Goal: Browse casually: Explore the website without a specific task or goal

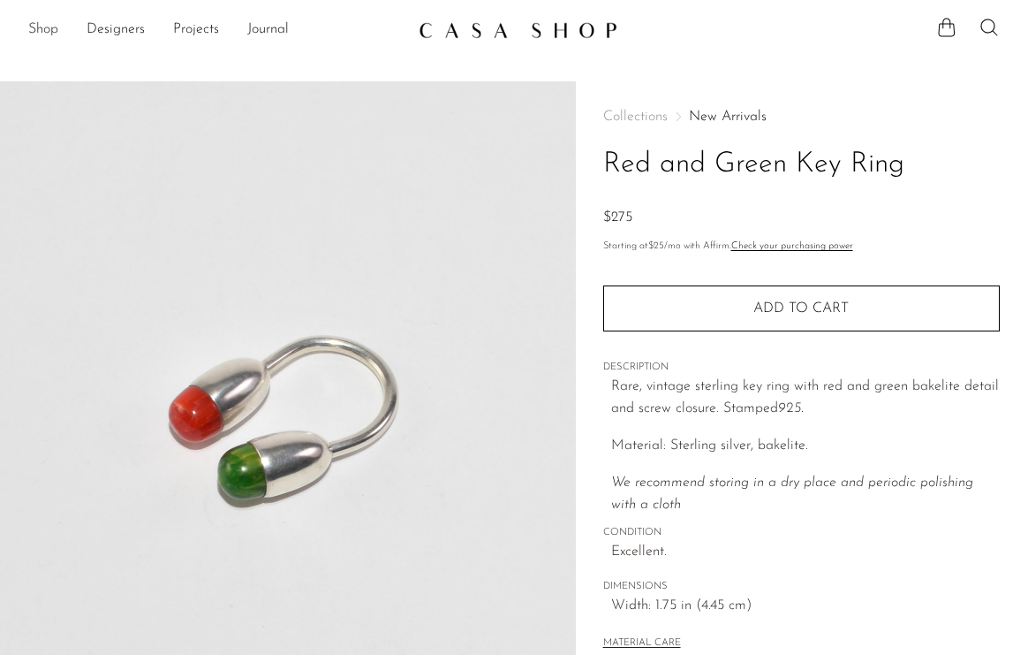
click at [57, 33] on link "Shop" at bounding box center [43, 30] width 30 height 23
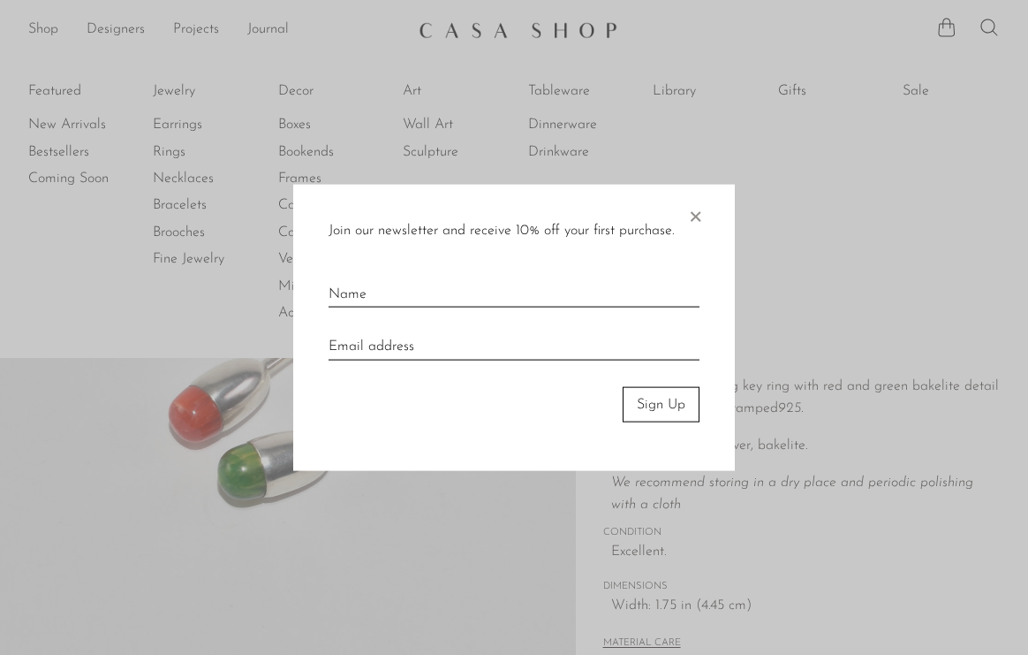
click at [695, 215] on span "×" at bounding box center [696, 212] width 18 height 57
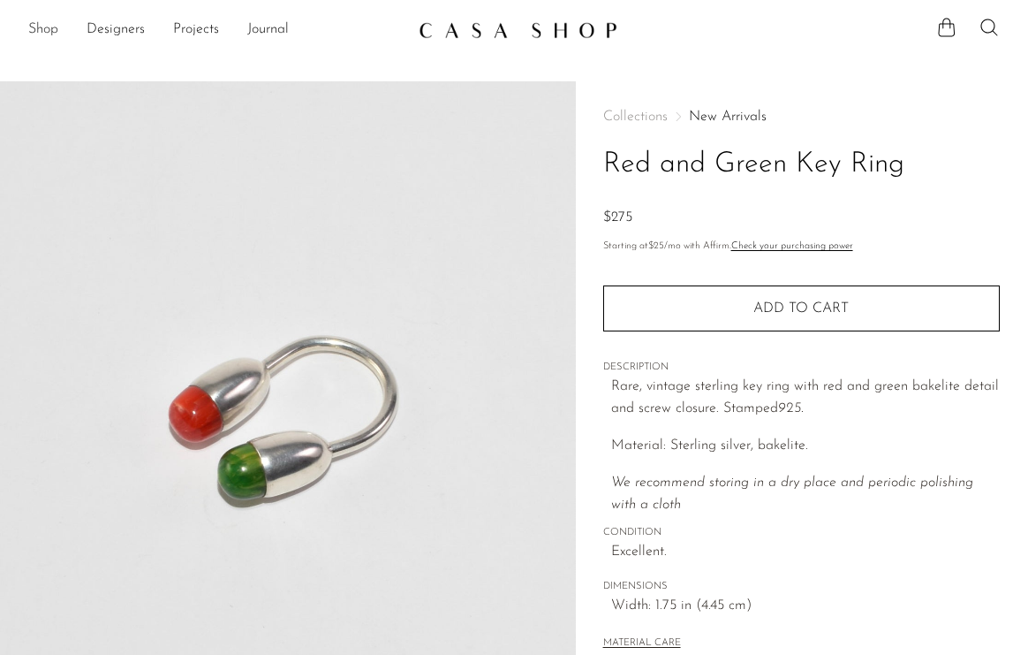
click at [38, 19] on link "Shop" at bounding box center [43, 30] width 30 height 23
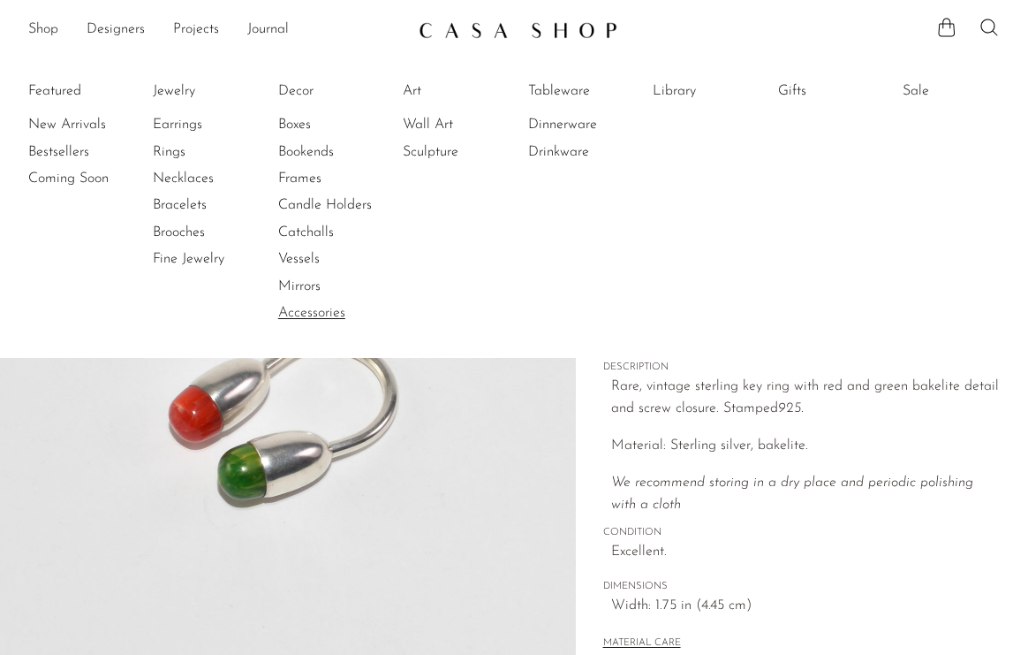
click at [319, 305] on link "Accessories" at bounding box center [344, 312] width 133 height 19
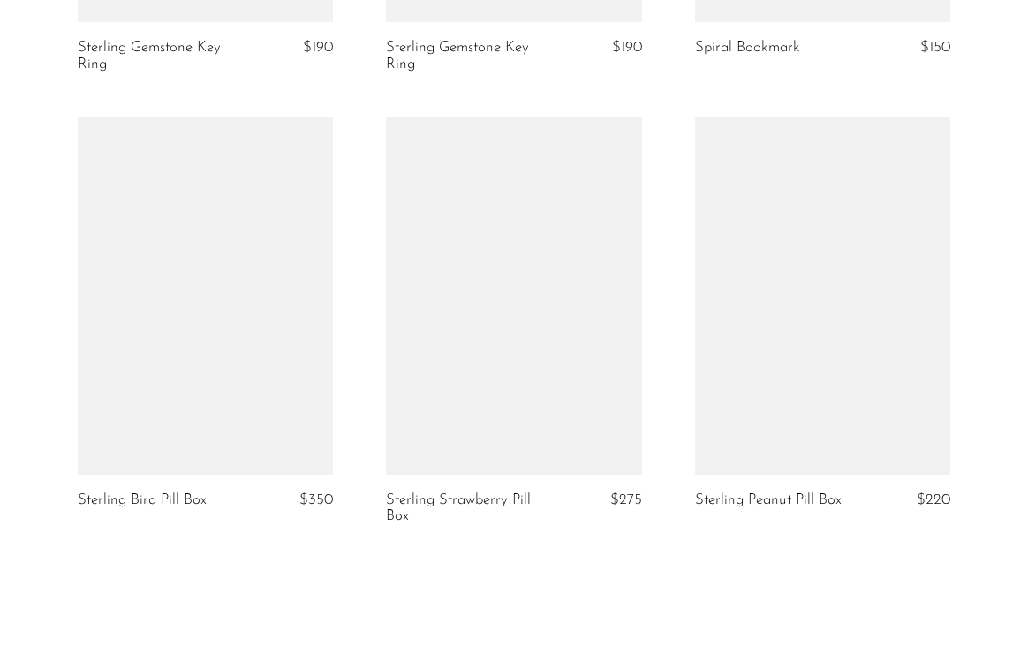
scroll to position [3365, 0]
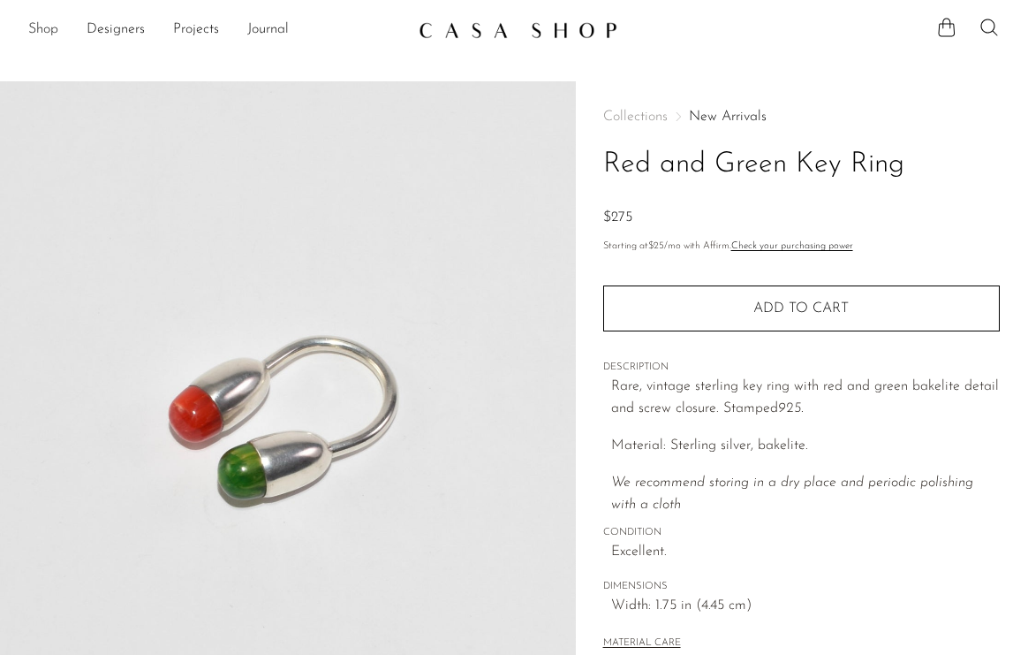
click at [53, 27] on link "Shop" at bounding box center [43, 30] width 30 height 23
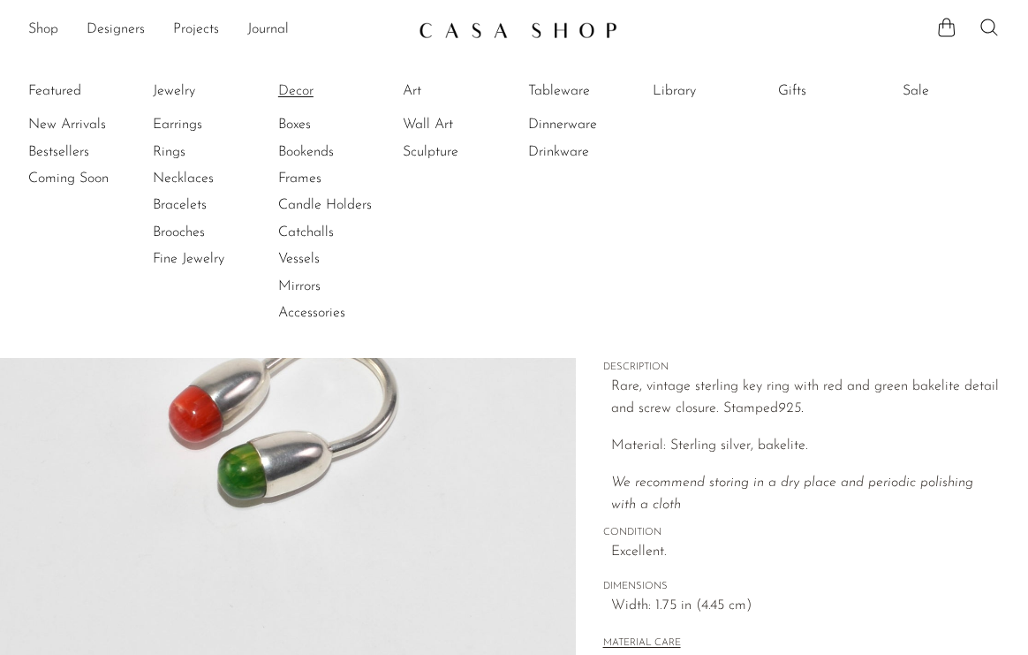
click at [287, 89] on link "Decor" at bounding box center [344, 90] width 133 height 19
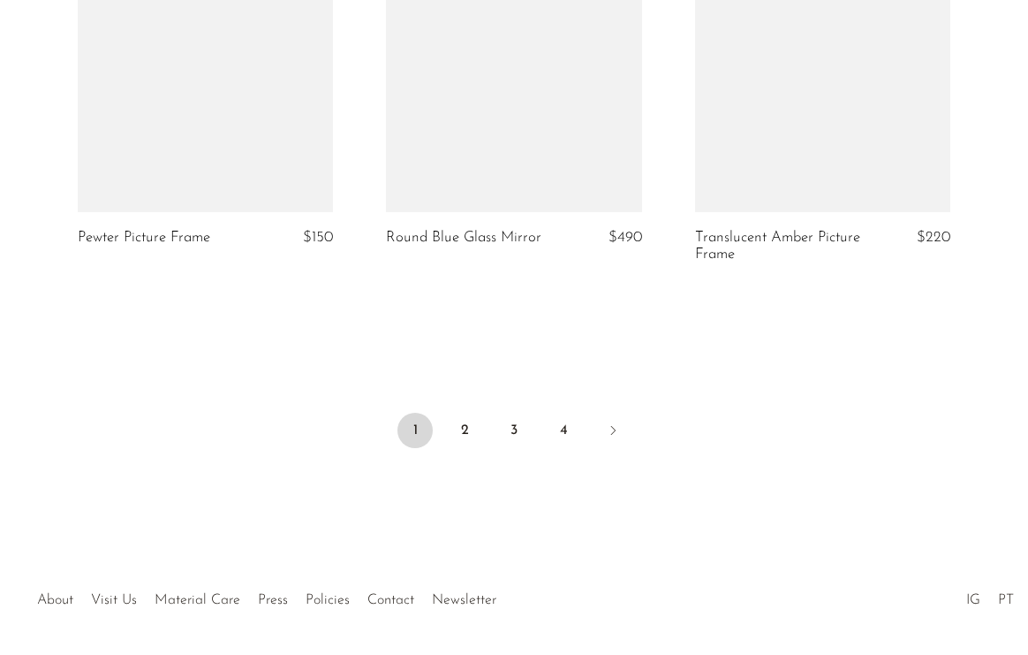
scroll to position [5329, 0]
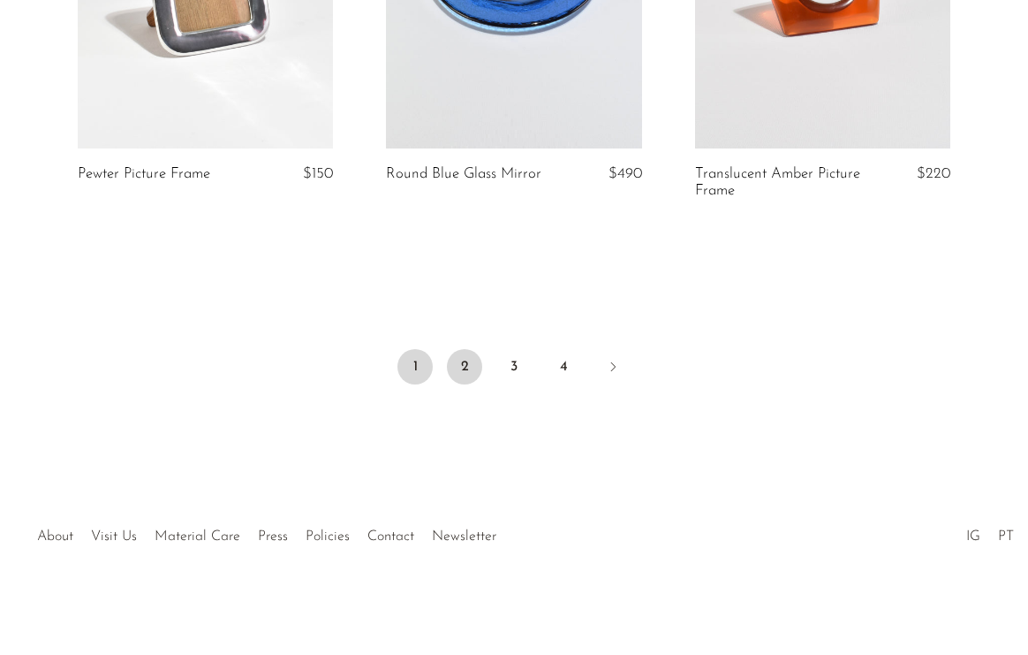
click at [466, 358] on link "2" at bounding box center [464, 366] width 35 height 35
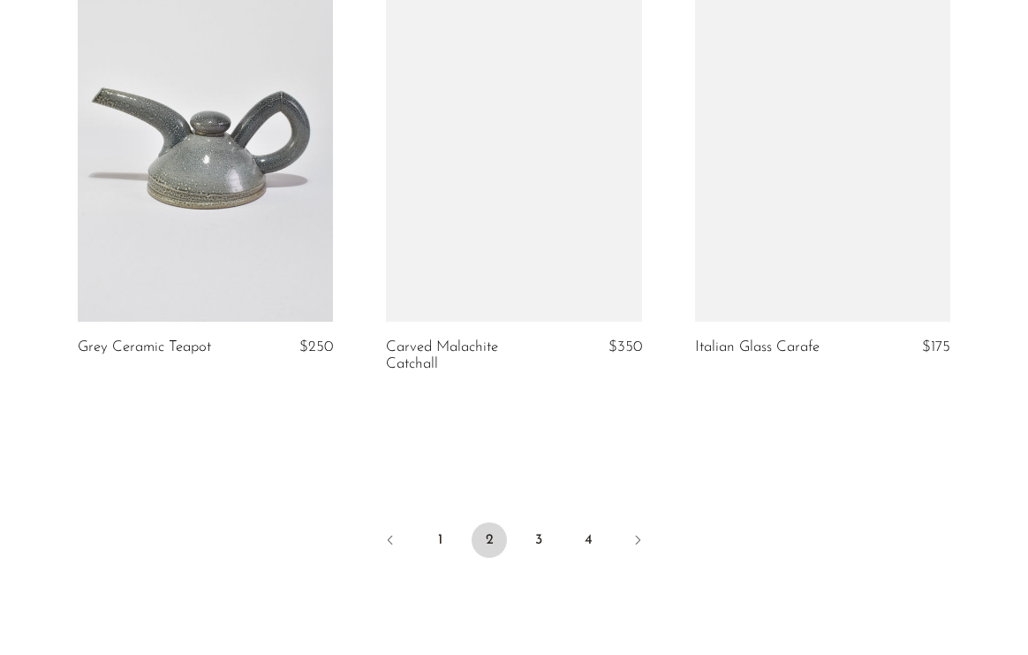
scroll to position [5125, 0]
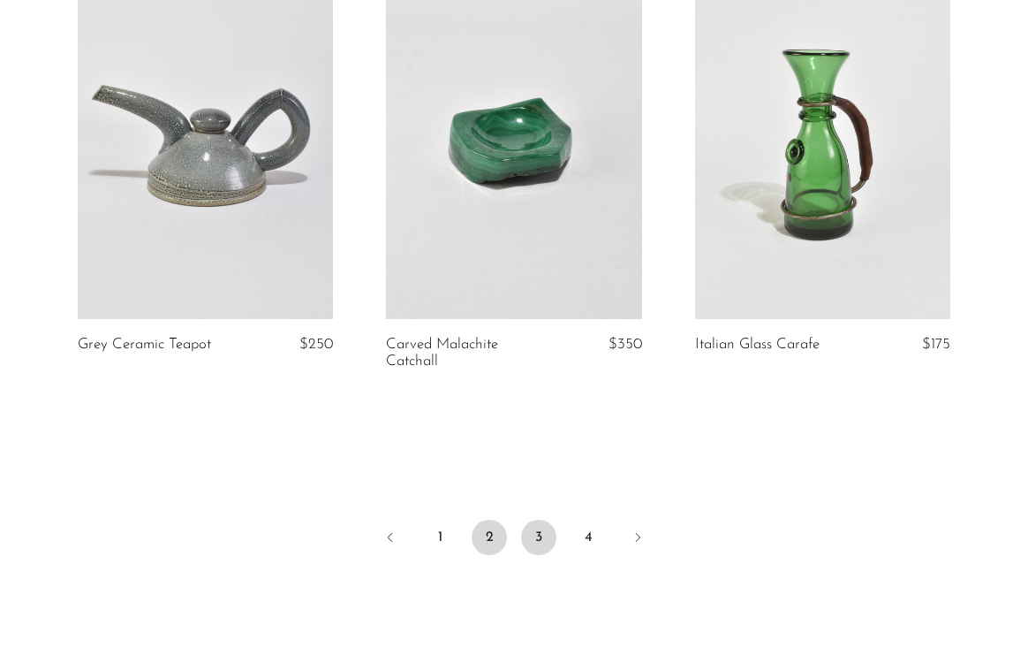
click at [535, 539] on link "3" at bounding box center [538, 537] width 35 height 35
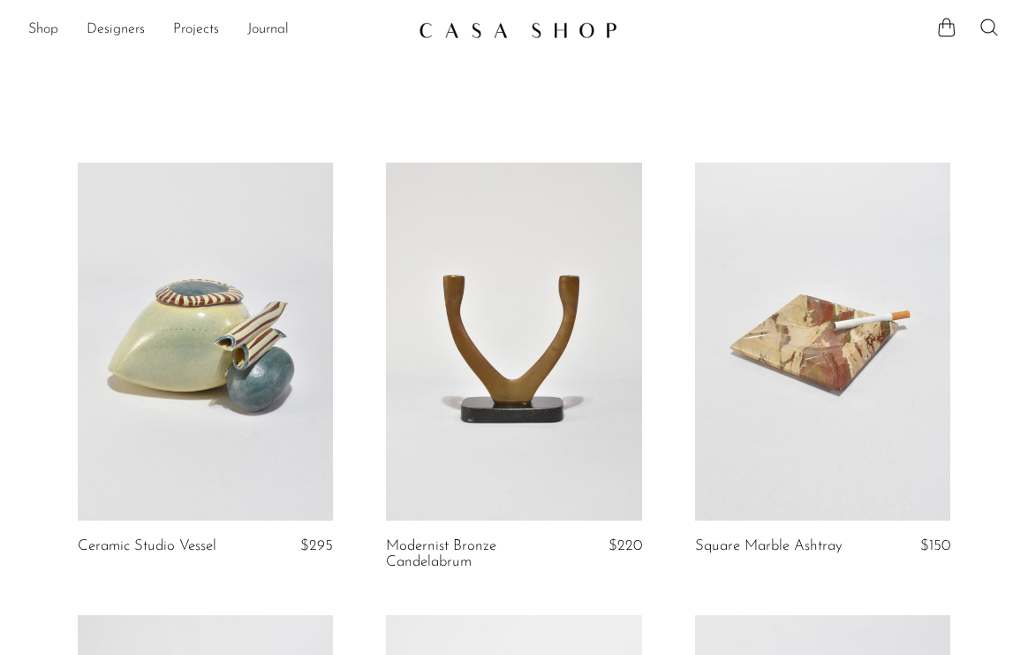
click at [63, 25] on ul "Shop Featured New Arrivals Bestsellers Coming Soon Jewelry Jewelry All Earrings…" at bounding box center [216, 30] width 376 height 30
click at [51, 28] on link "Shop" at bounding box center [43, 30] width 30 height 23
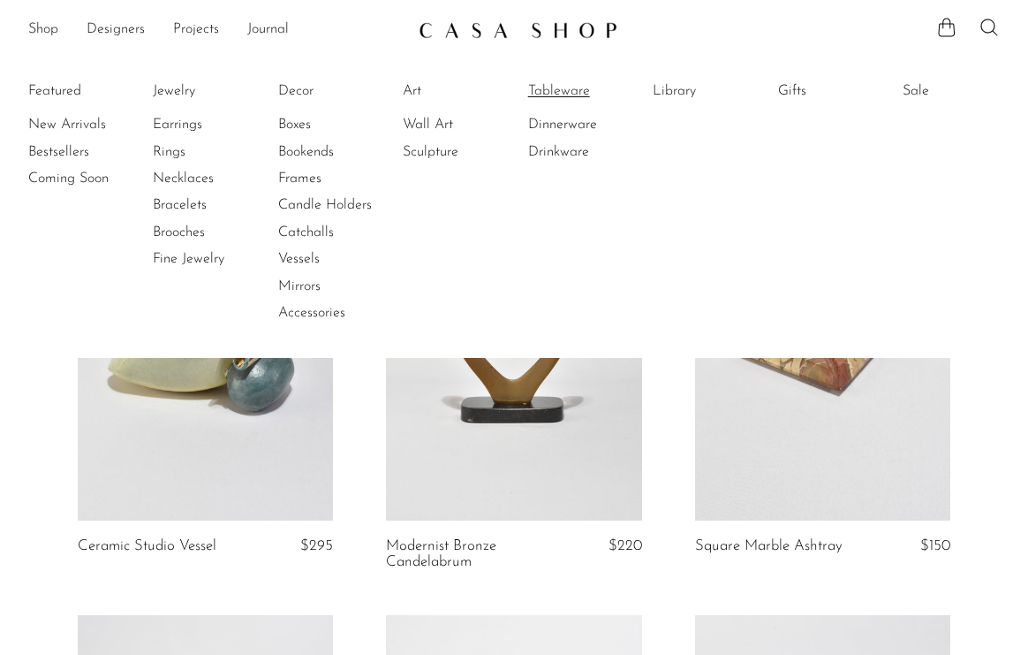
click at [570, 93] on link "Tableware" at bounding box center [594, 90] width 133 height 19
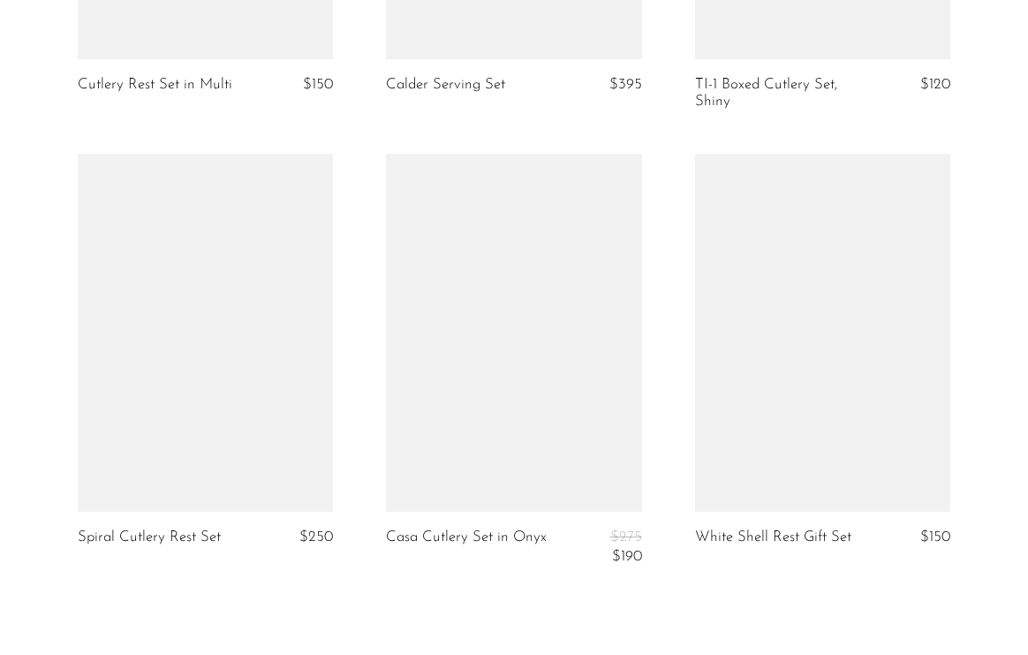
scroll to position [5352, 0]
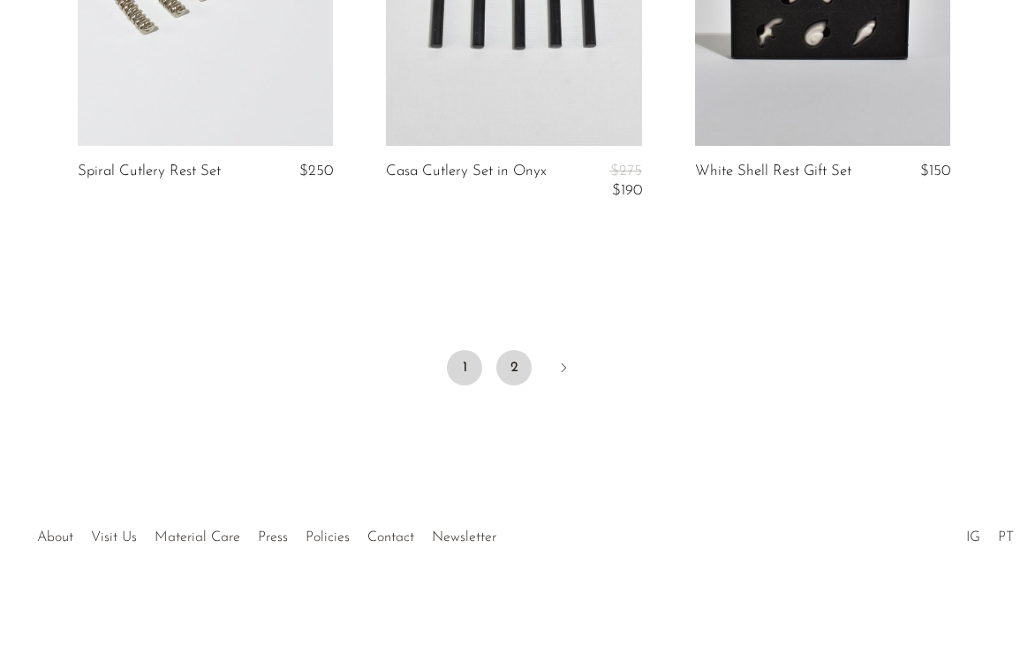
click at [510, 373] on link "2" at bounding box center [514, 367] width 35 height 35
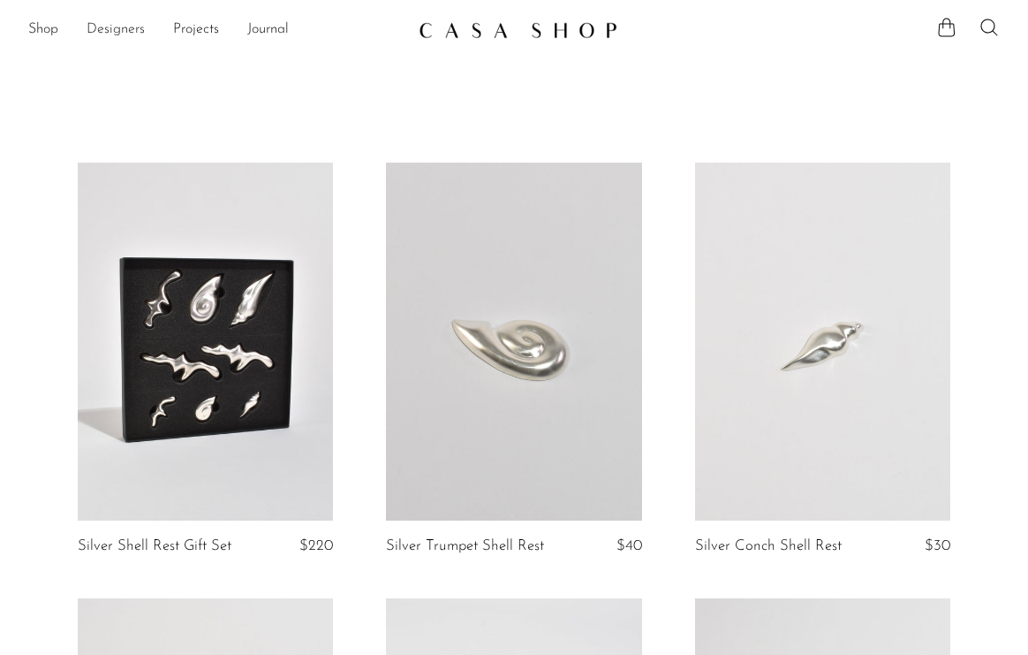
click at [135, 31] on link "Designers" at bounding box center [116, 30] width 58 height 23
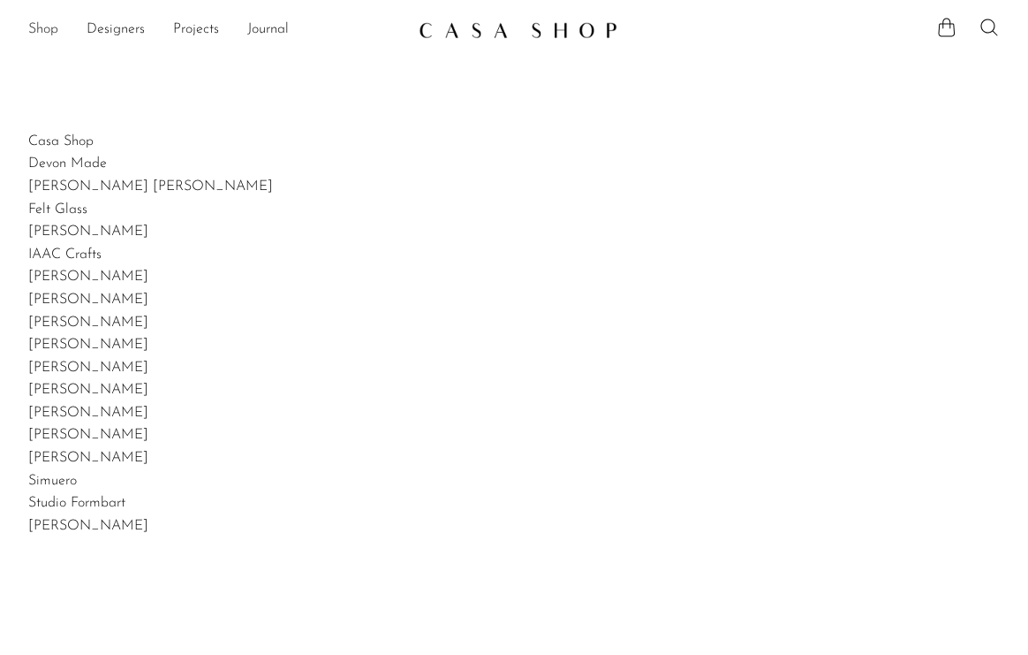
click at [56, 34] on link "Shop" at bounding box center [43, 30] width 30 height 23
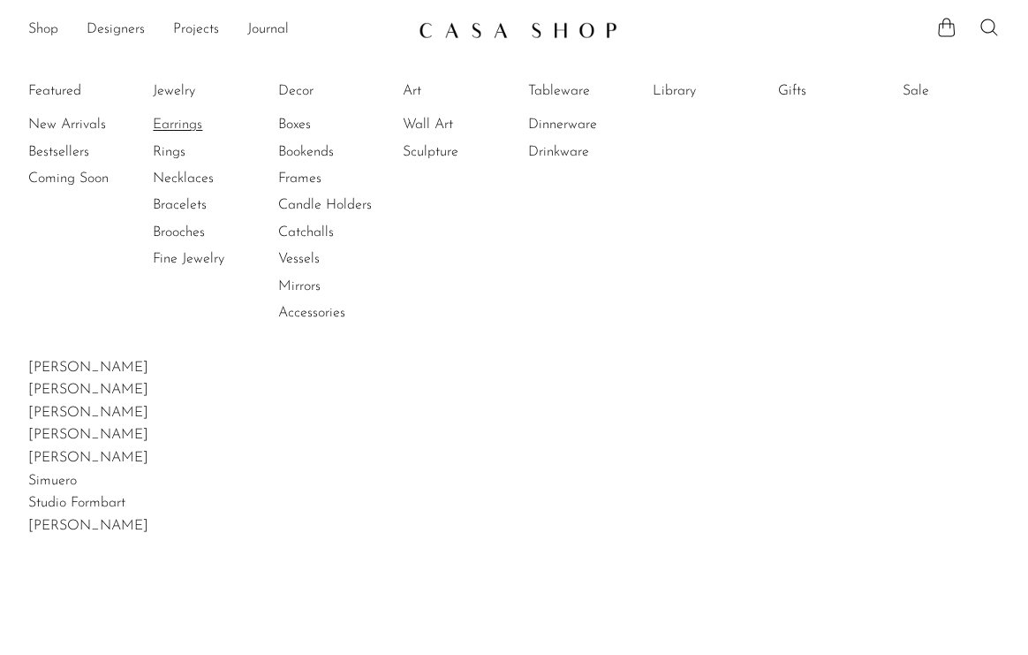
click at [183, 123] on link "Earrings" at bounding box center [219, 124] width 133 height 19
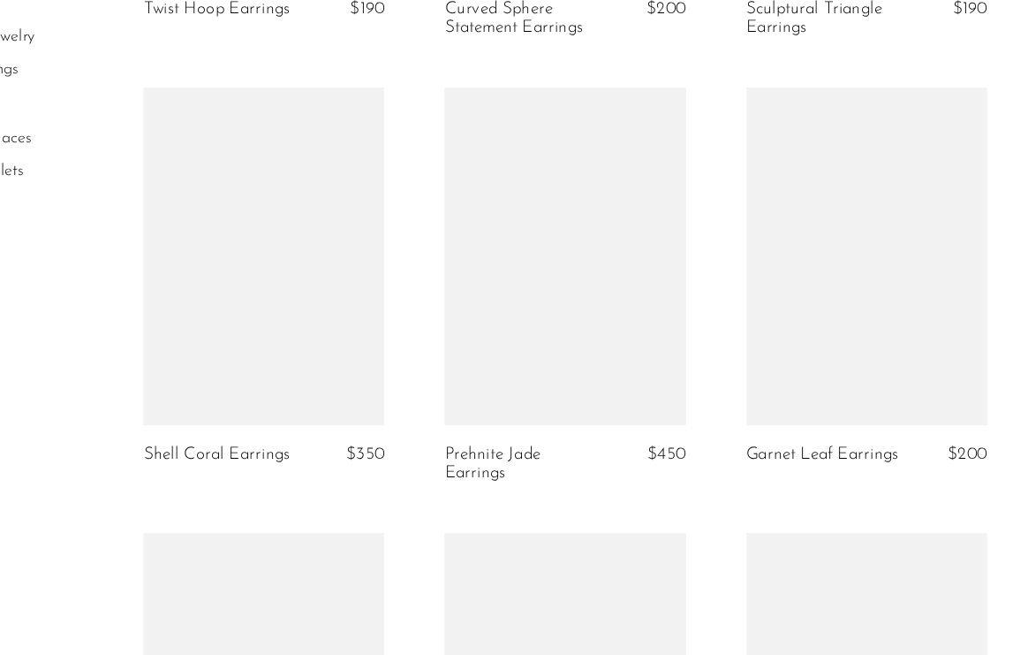
scroll to position [2424, 0]
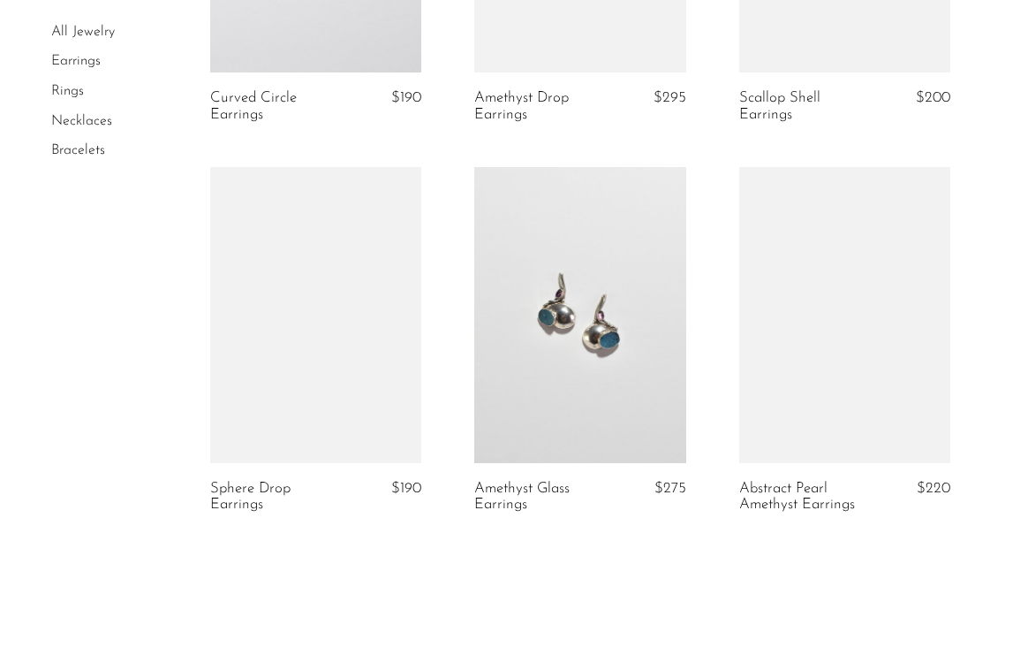
scroll to position [4602, 0]
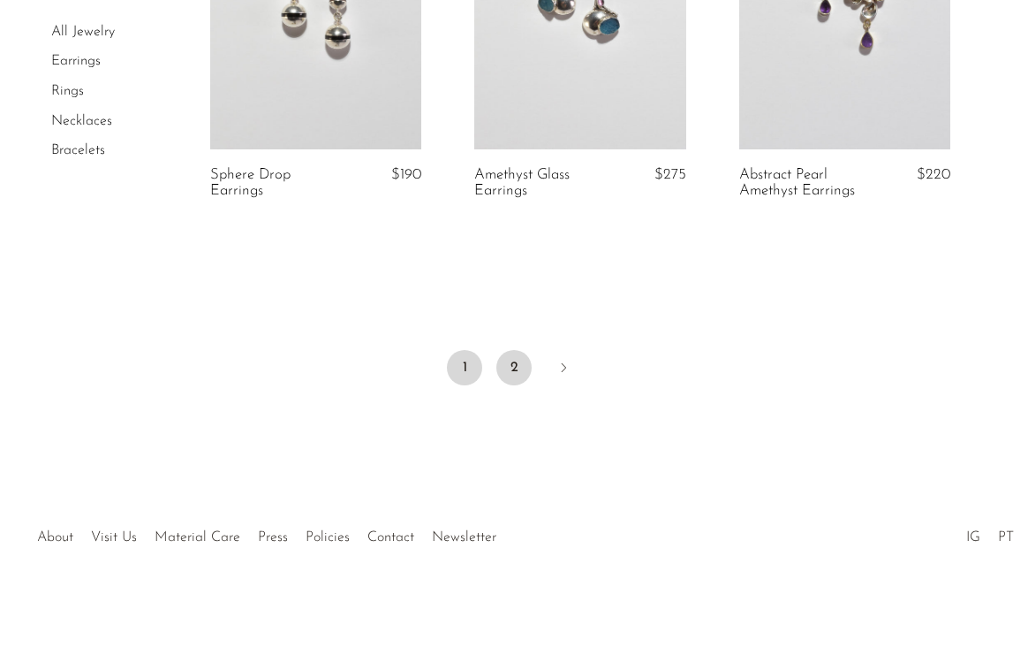
click at [512, 362] on link "2" at bounding box center [514, 367] width 35 height 35
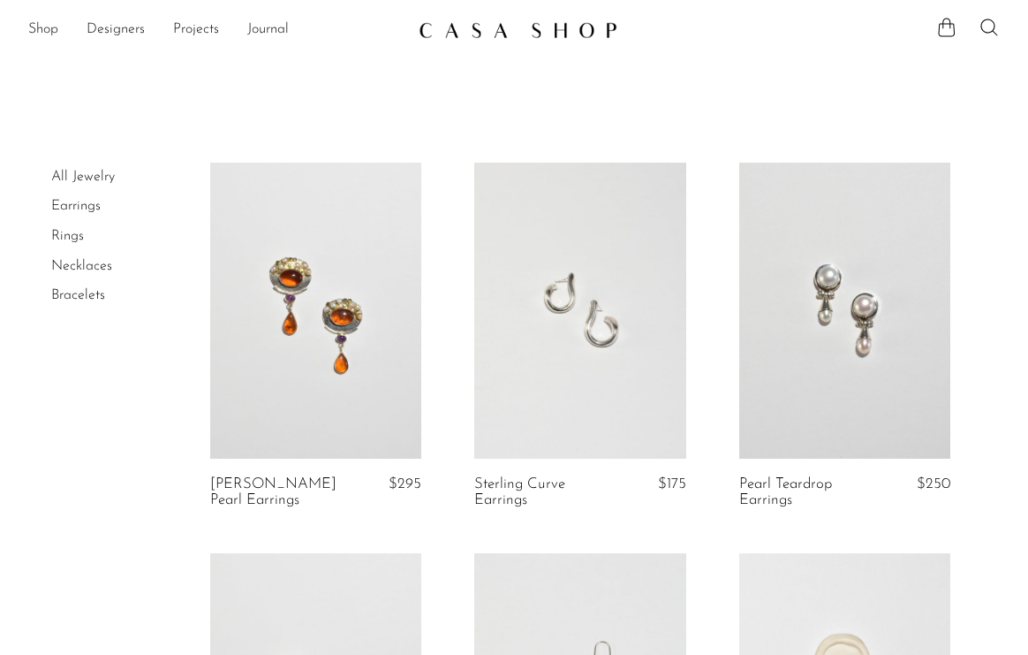
click at [92, 271] on link "Necklaces" at bounding box center [81, 266] width 61 height 14
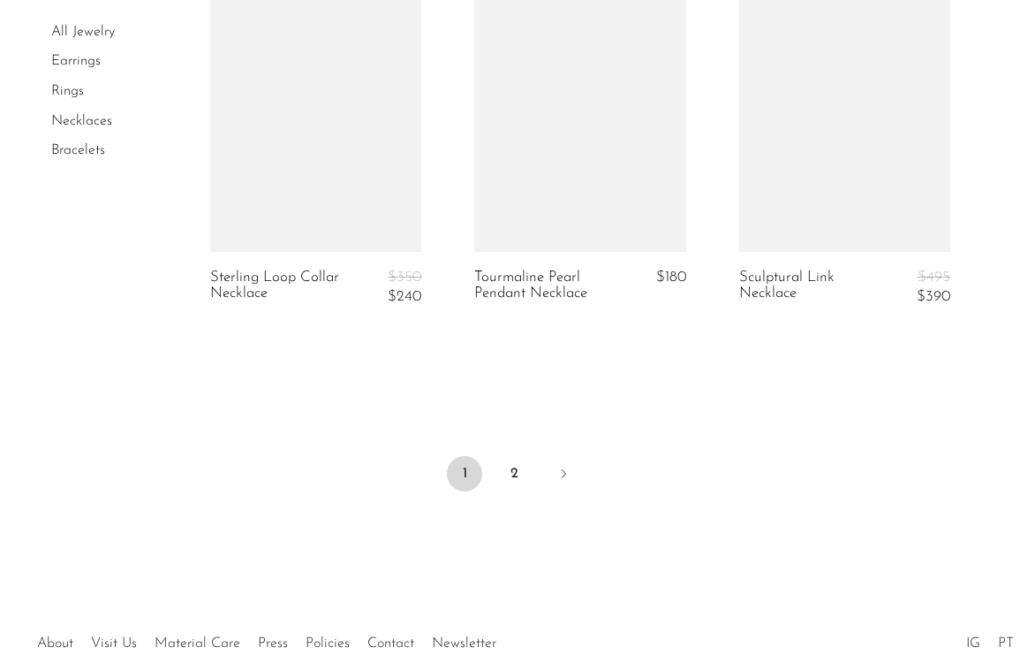
scroll to position [4642, 0]
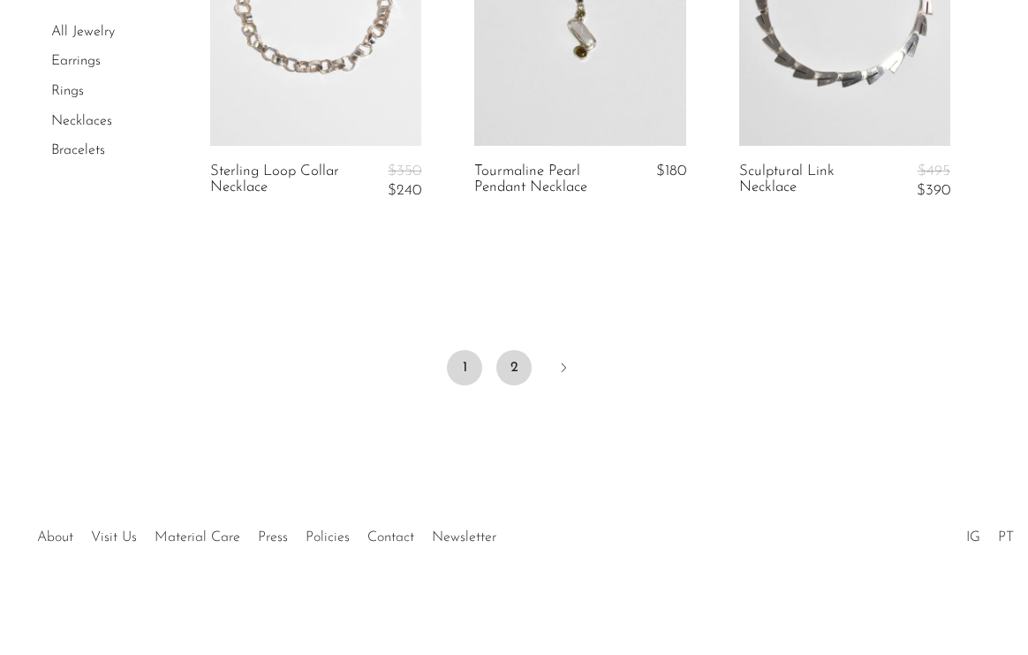
click at [512, 355] on link "2" at bounding box center [514, 367] width 35 height 35
